Goal: Answer question/provide support: Share knowledge or assist other users

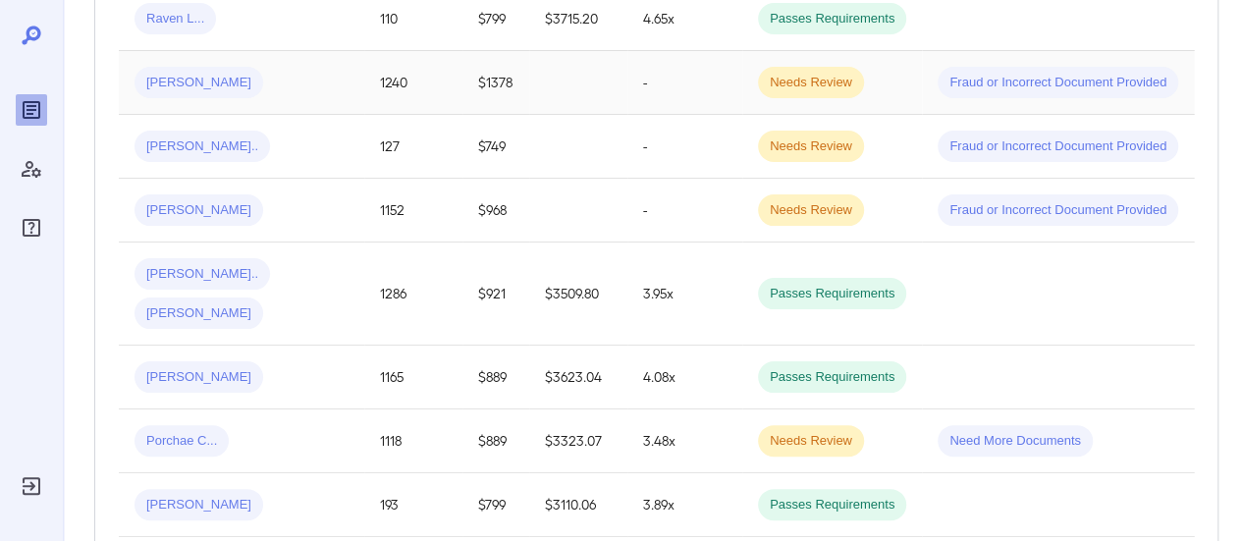
scroll to position [491, 0]
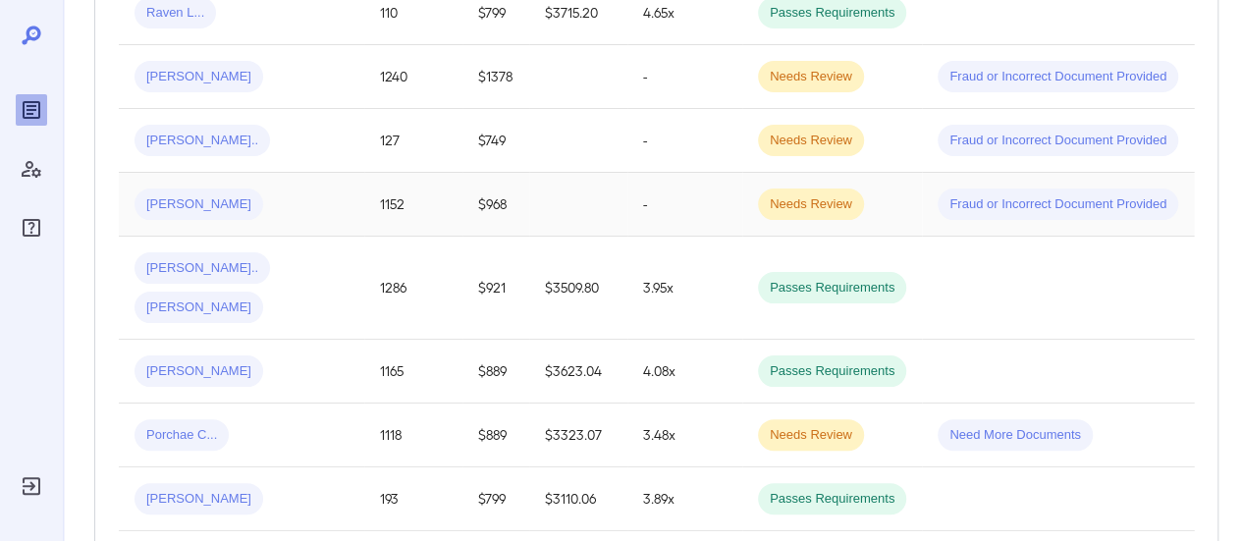
click at [318, 202] on div "[PERSON_NAME]" at bounding box center [242, 204] width 214 height 31
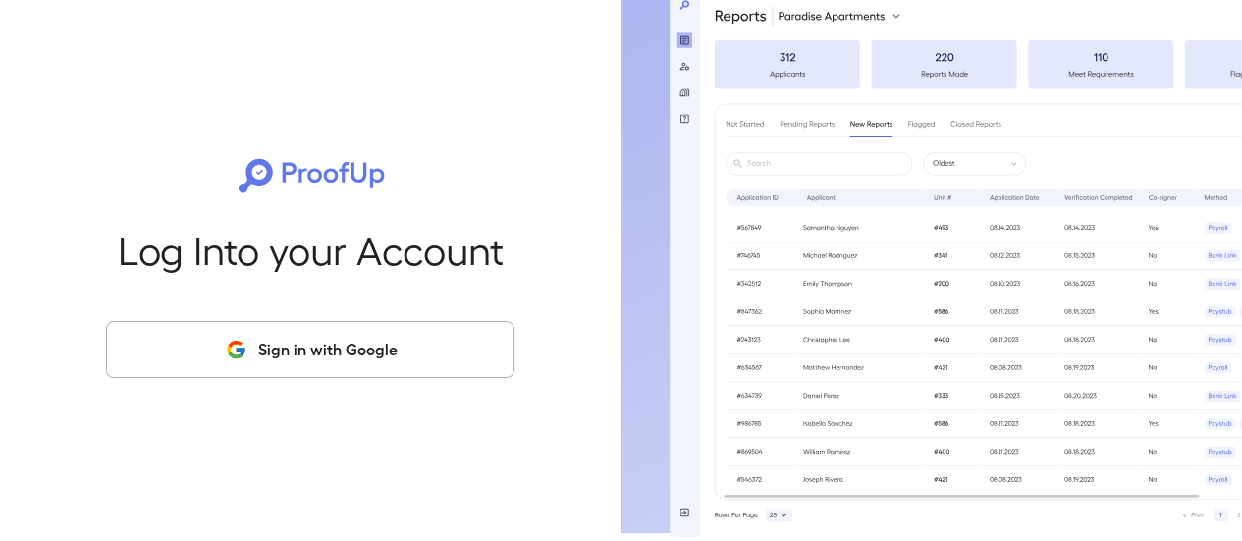
scroll to position [12, 0]
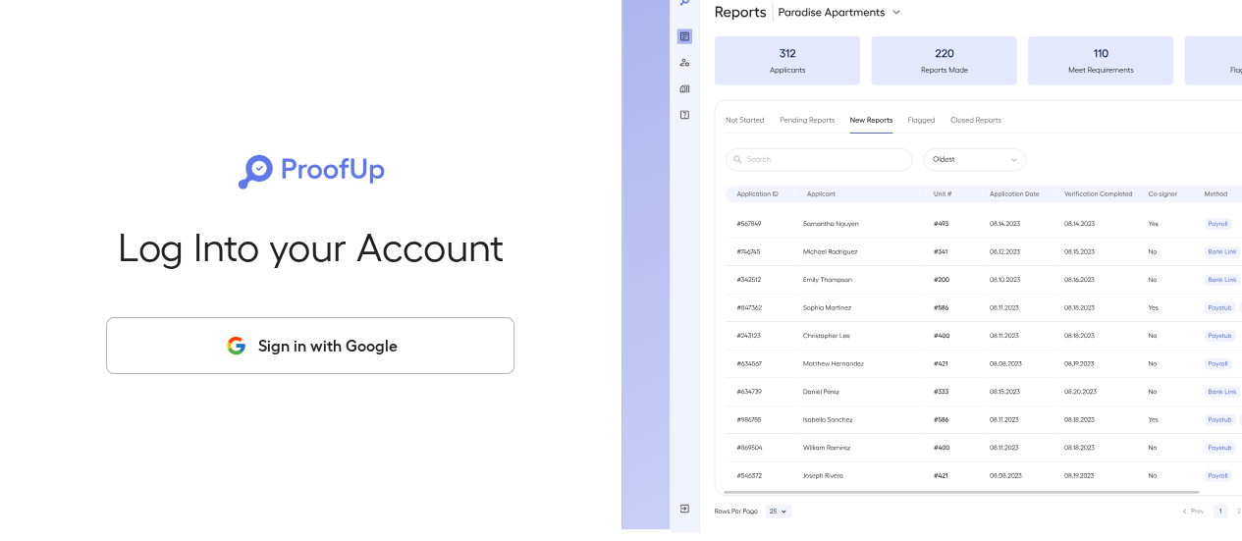
click at [387, 342] on button "Sign in with Google" at bounding box center [310, 345] width 409 height 57
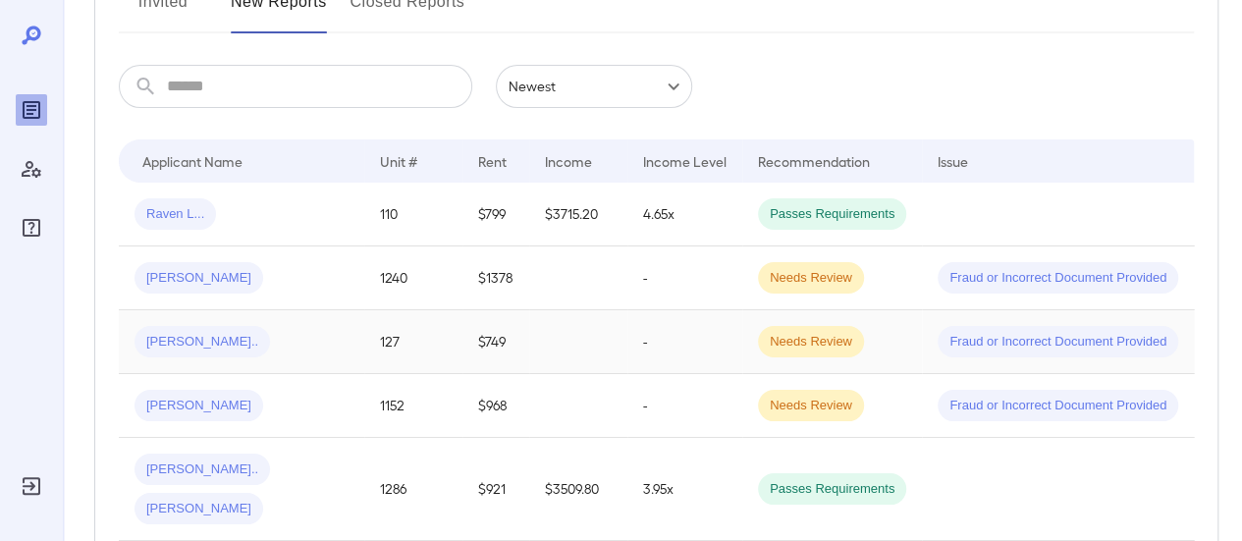
scroll to position [306, 0]
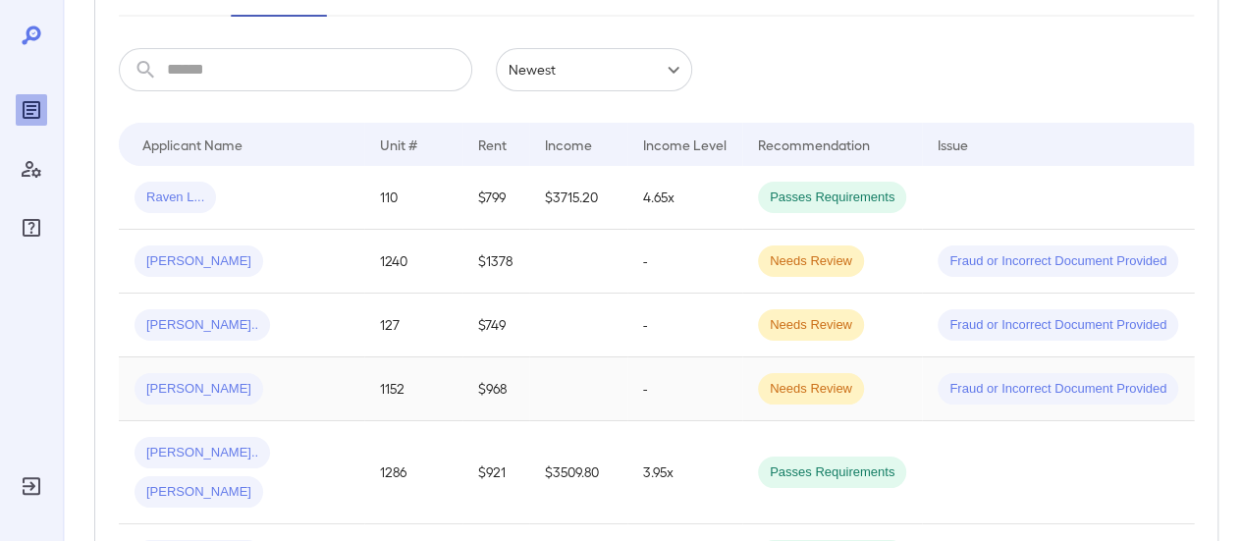
click at [329, 380] on div "[PERSON_NAME]" at bounding box center [242, 388] width 214 height 31
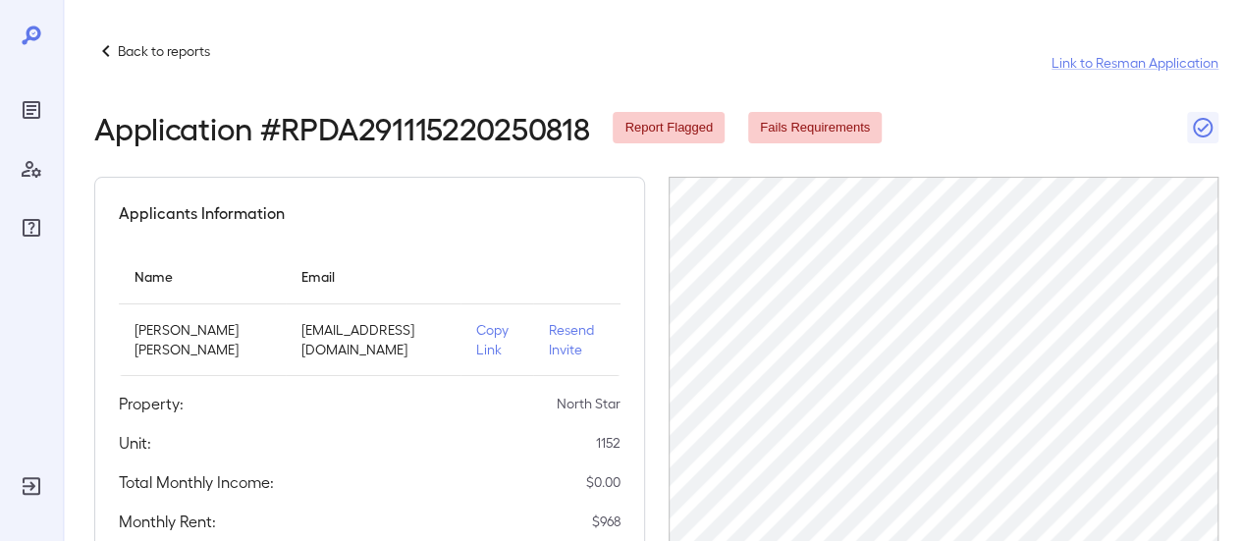
click at [476, 329] on p "Copy Link" at bounding box center [496, 339] width 40 height 39
click at [177, 52] on p "Back to reports" at bounding box center [164, 51] width 92 height 20
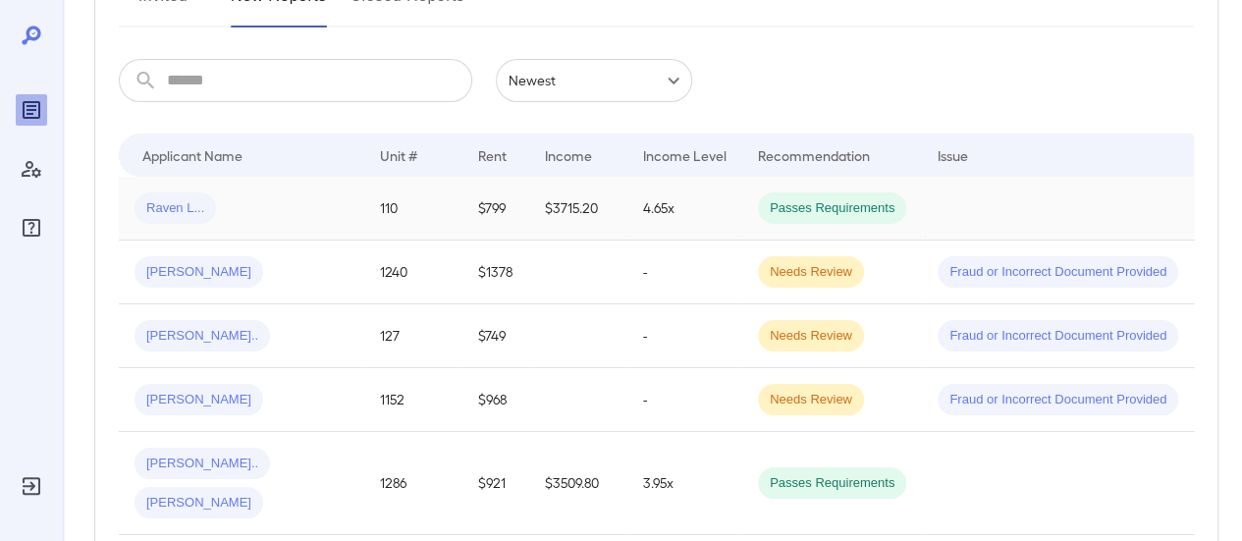
scroll to position [393, 0]
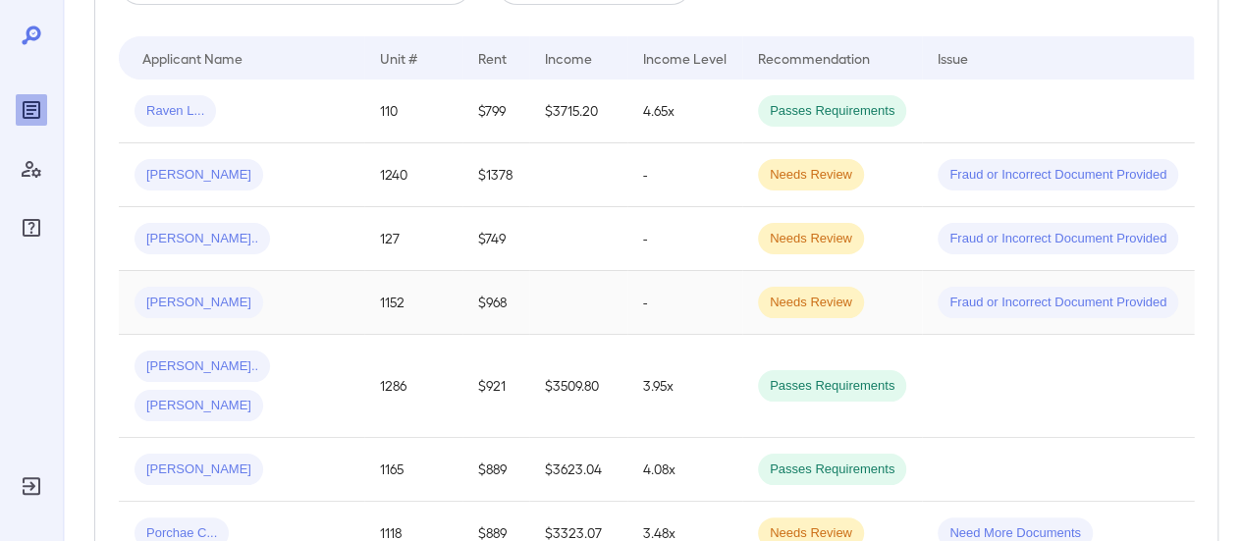
click at [304, 288] on div "[PERSON_NAME]" at bounding box center [242, 302] width 214 height 31
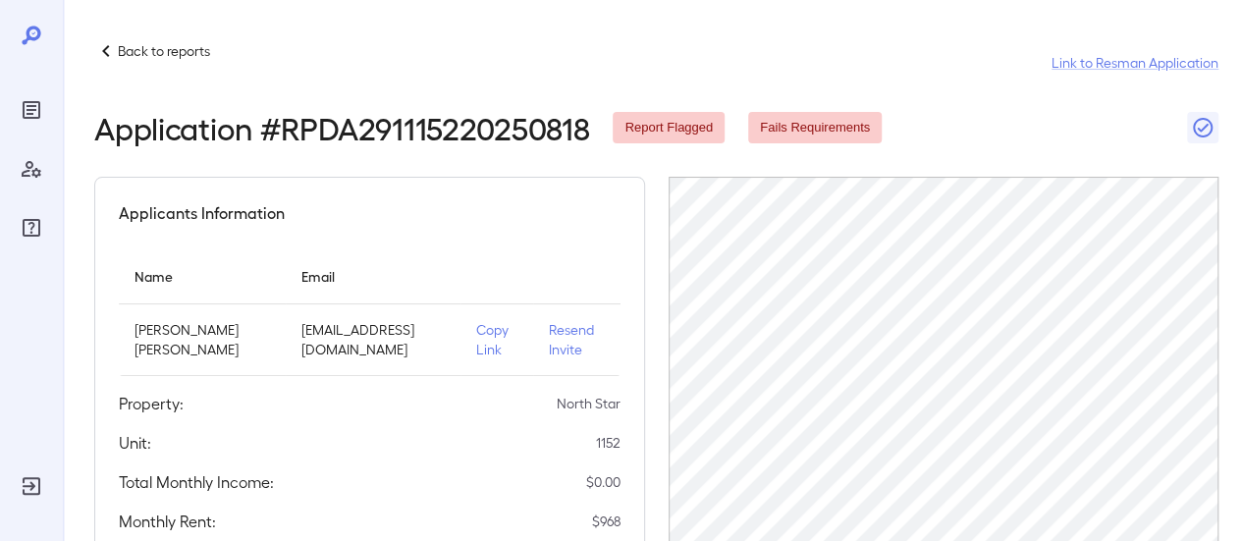
click at [549, 333] on p "Resend Invite" at bounding box center [577, 339] width 56 height 39
click at [476, 325] on p "Copy Link" at bounding box center [496, 339] width 40 height 39
click at [162, 52] on p "Back to reports" at bounding box center [164, 51] width 92 height 20
